Goal: Task Accomplishment & Management: Use online tool/utility

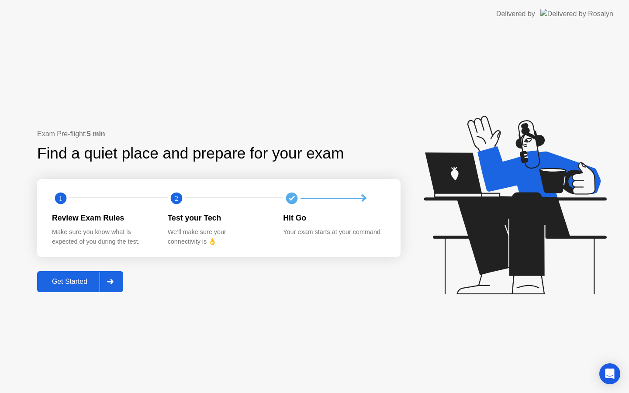
click at [61, 278] on div "Get Started" at bounding box center [70, 282] width 60 height 8
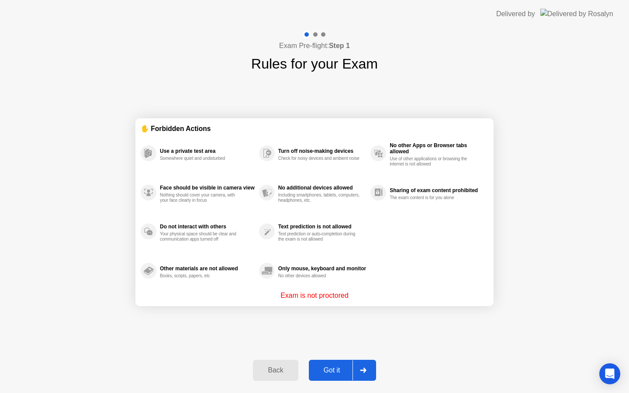
click at [337, 371] on div "Got it" at bounding box center [332, 371] width 41 height 8
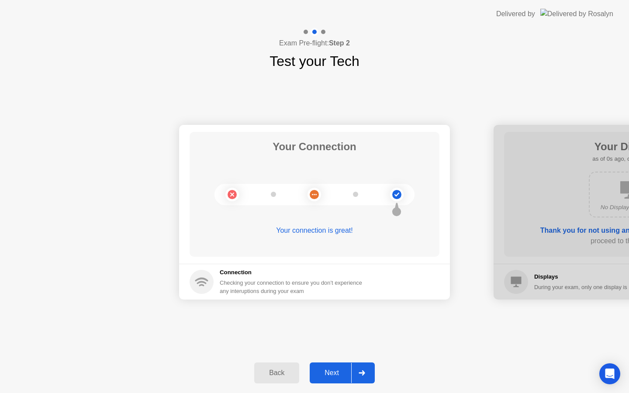
click at [337, 371] on div "Next" at bounding box center [331, 373] width 39 height 8
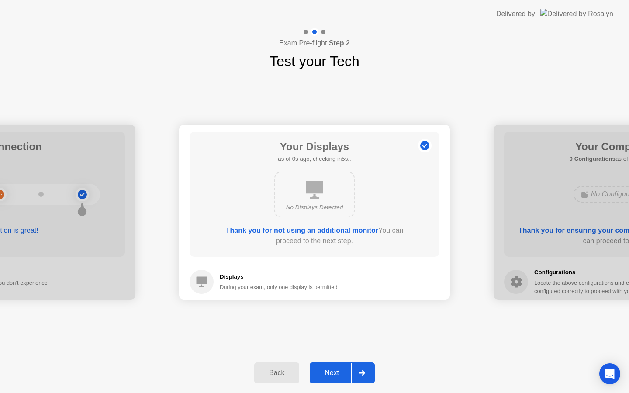
click at [337, 371] on div "Next" at bounding box center [331, 373] width 39 height 8
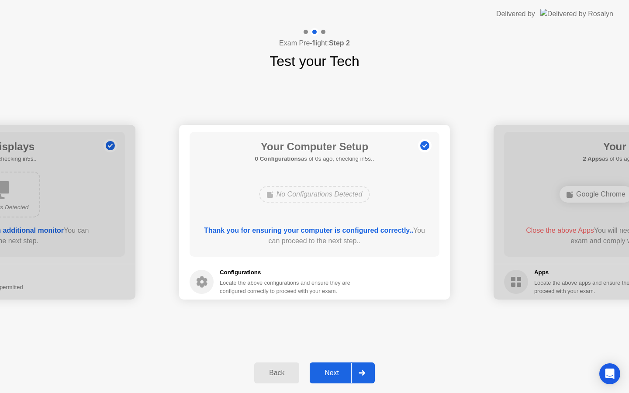
click at [337, 371] on div "Next" at bounding box center [331, 373] width 39 height 8
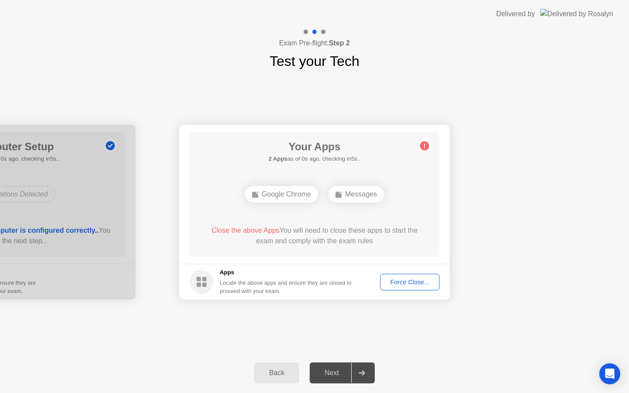
click at [337, 371] on div "Next" at bounding box center [331, 373] width 39 height 8
click at [413, 287] on button "Force Close..." at bounding box center [409, 282] width 59 height 17
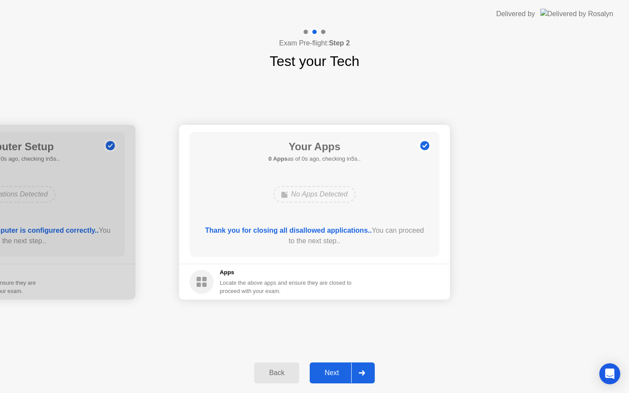
click at [329, 366] on button "Next" at bounding box center [342, 373] width 65 height 21
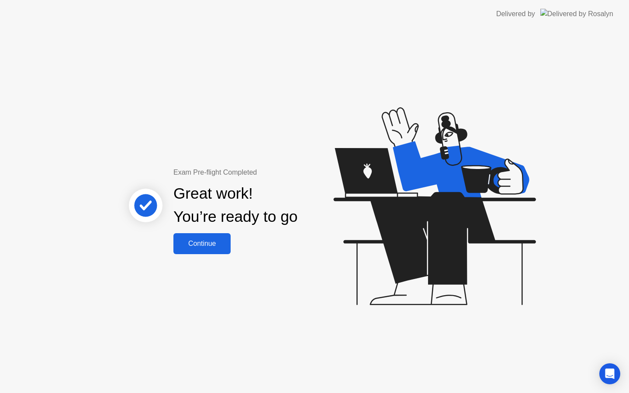
click at [226, 259] on div "Exam Pre-flight Completed Great work! You’re ready to go Continue" at bounding box center [314, 210] width 629 height 365
click at [220, 252] on button "Continue" at bounding box center [202, 243] width 57 height 21
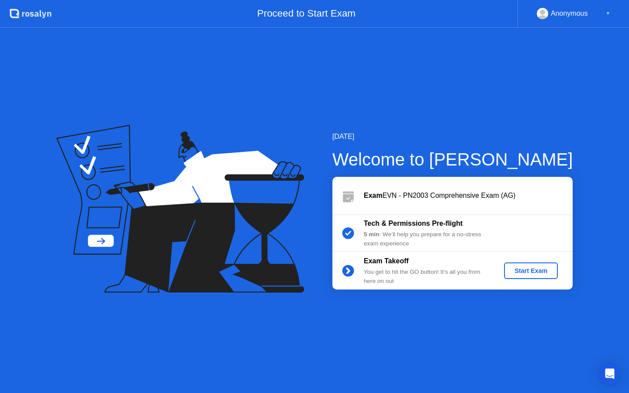
click at [541, 274] on div "Start Exam" at bounding box center [531, 270] width 47 height 7
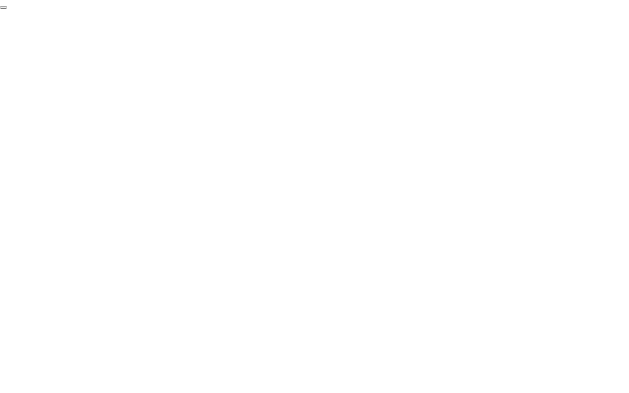
click at [7, 9] on button "End Proctoring Session" at bounding box center [3, 7] width 7 height 3
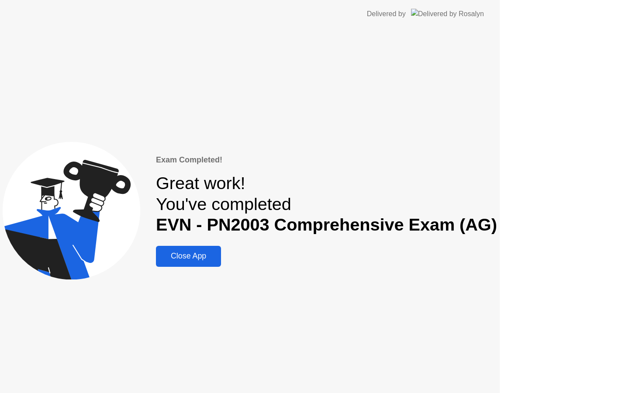
click at [500, 371] on div "Exam Completed! Great work! You've completed EVN - PN2003 Comprehensive Exam (A…" at bounding box center [250, 210] width 500 height 365
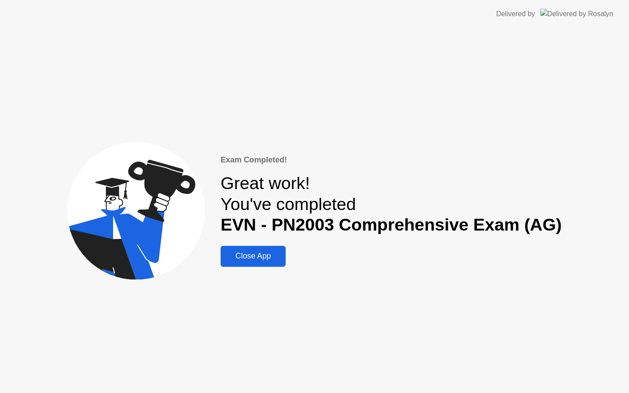
click at [281, 262] on button "Close App" at bounding box center [253, 256] width 65 height 21
